Goal: Transaction & Acquisition: Purchase product/service

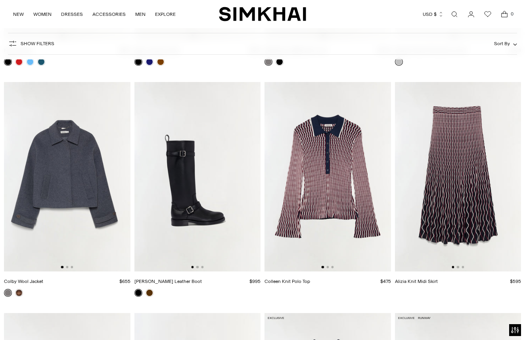
scroll to position [3269, 0]
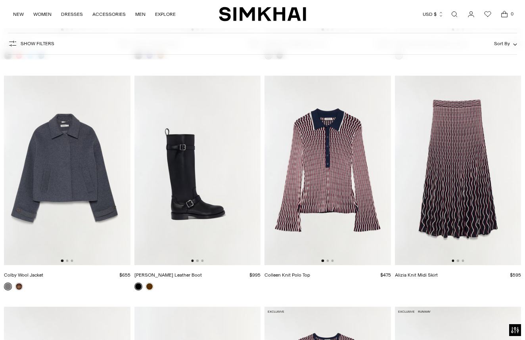
click at [368, 206] on img at bounding box center [327, 170] width 126 height 189
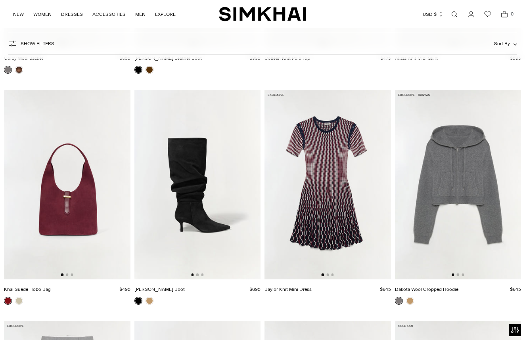
scroll to position [3477, 0]
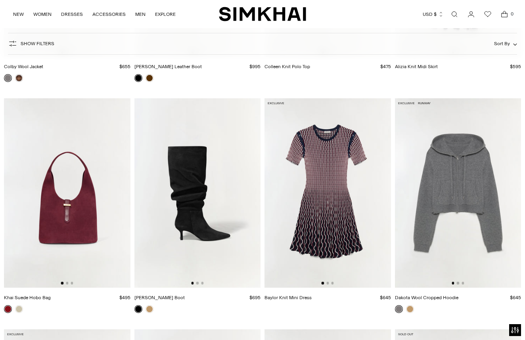
click at [331, 181] on img at bounding box center [327, 192] width 126 height 189
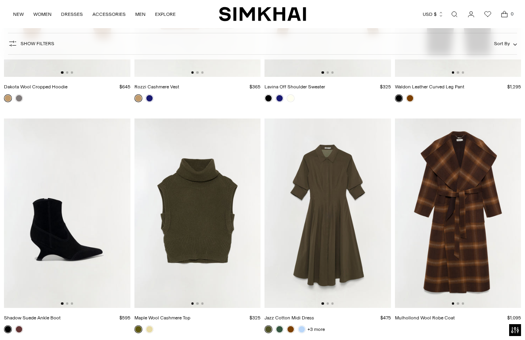
scroll to position [7847, 0]
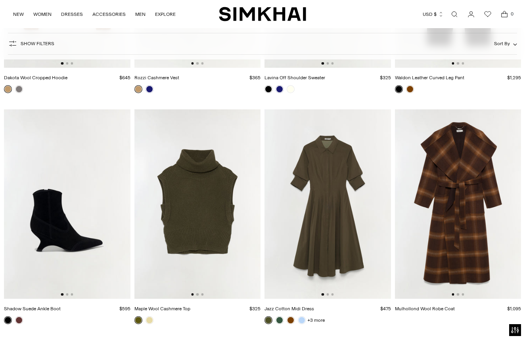
click at [197, 214] on img at bounding box center [197, 203] width 126 height 189
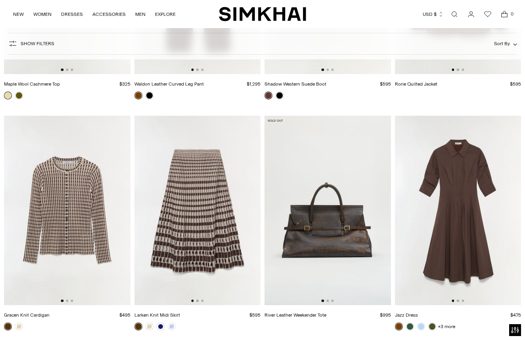
scroll to position [8768, 0]
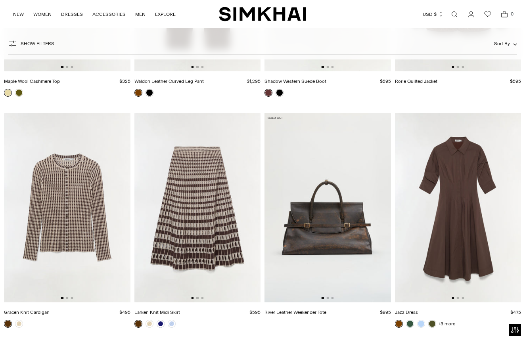
click at [197, 244] on img at bounding box center [197, 207] width 126 height 189
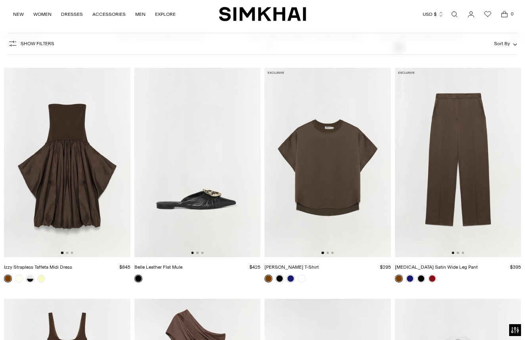
scroll to position [10673, 0]
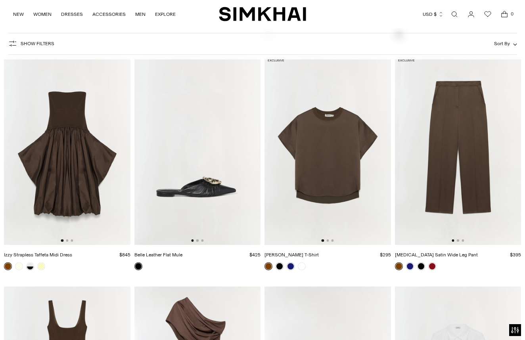
click at [343, 166] on img at bounding box center [327, 149] width 126 height 189
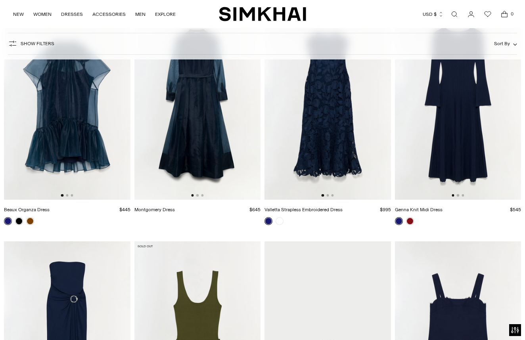
scroll to position [11406, 0]
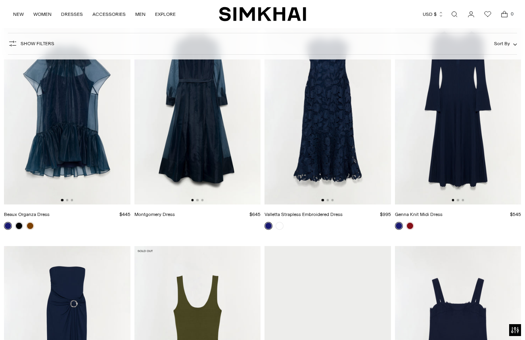
click at [471, 153] on img at bounding box center [458, 109] width 126 height 189
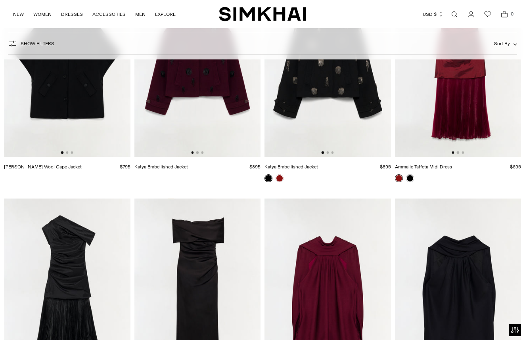
scroll to position [19078, 0]
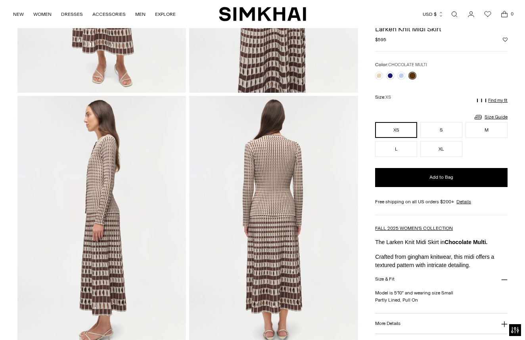
scroll to position [1, 0]
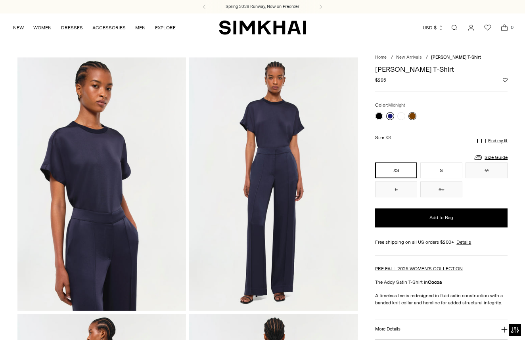
click at [388, 116] on link at bounding box center [390, 116] width 8 height 8
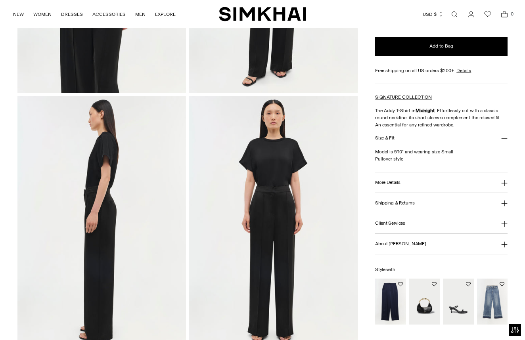
scroll to position [219, 0]
